Goal: Task Accomplishment & Management: Use online tool/utility

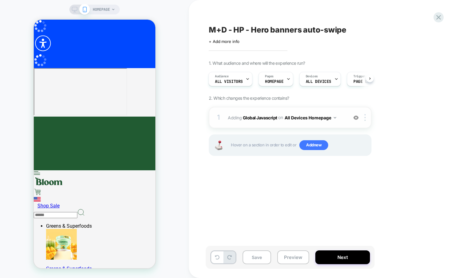
click at [309, 115] on button "All Devices Homepage" at bounding box center [311, 117] width 52 height 9
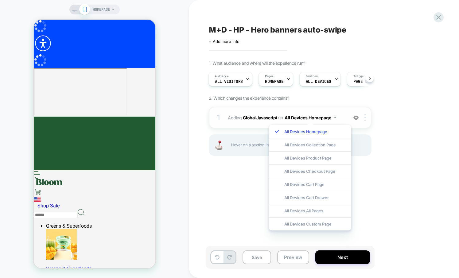
click at [357, 124] on div "1 Adding Global Javascript on All Devices Homepage Add Before Add After Target …" at bounding box center [290, 117] width 163 height 21
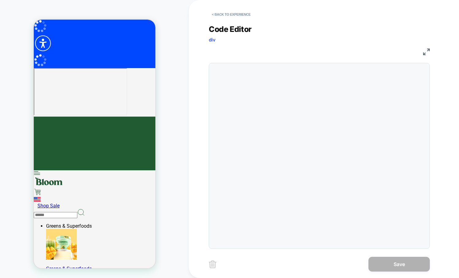
scroll to position [83, 0]
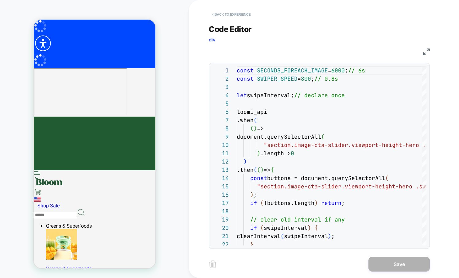
click at [239, 14] on button "< Back to experience" at bounding box center [231, 15] width 45 height 10
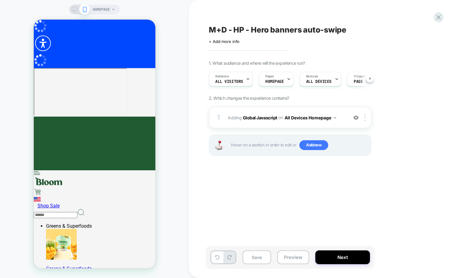
scroll to position [0, 0]
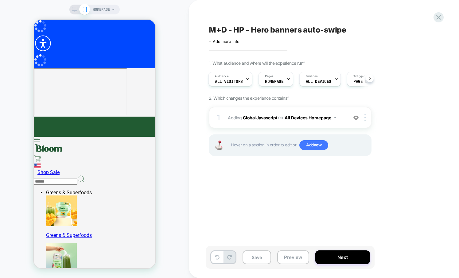
click at [219, 181] on div "M+D - HP - Hero banners auto-swipe Click to edit experience details + Add more …" at bounding box center [321, 139] width 230 height 266
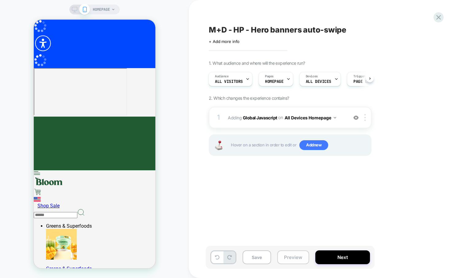
click at [297, 262] on button "Preview" at bounding box center [293, 257] width 32 height 14
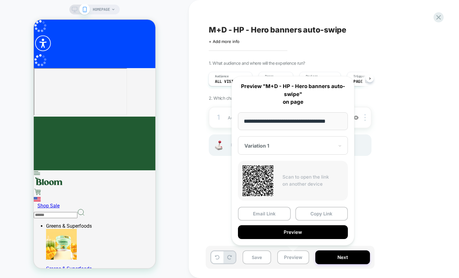
scroll to position [0, 4]
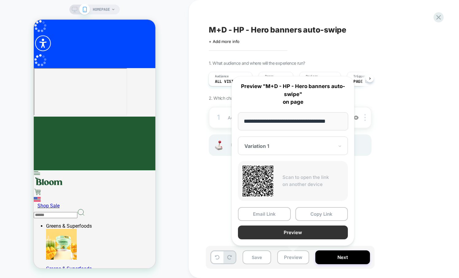
click at [283, 232] on button "Preview" at bounding box center [293, 233] width 110 height 14
